Goal: Transaction & Acquisition: Purchase product/service

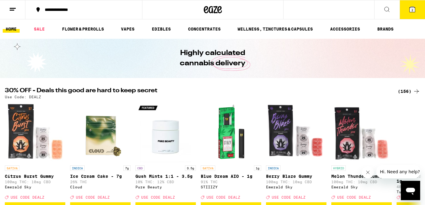
click at [405, 92] on div "(156)" at bounding box center [409, 91] width 22 height 7
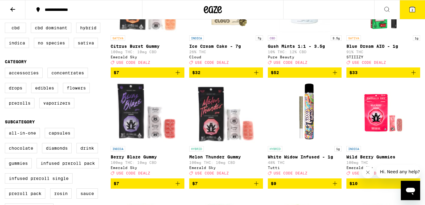
scroll to position [117, 0]
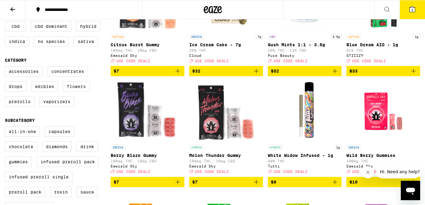
click at [76, 92] on label "Flowers" at bounding box center [76, 86] width 27 height 10
click at [6, 67] on input "Flowers" at bounding box center [6, 67] width 0 height 0
checkbox input "true"
